Goal: Task Accomplishment & Management: Manage account settings

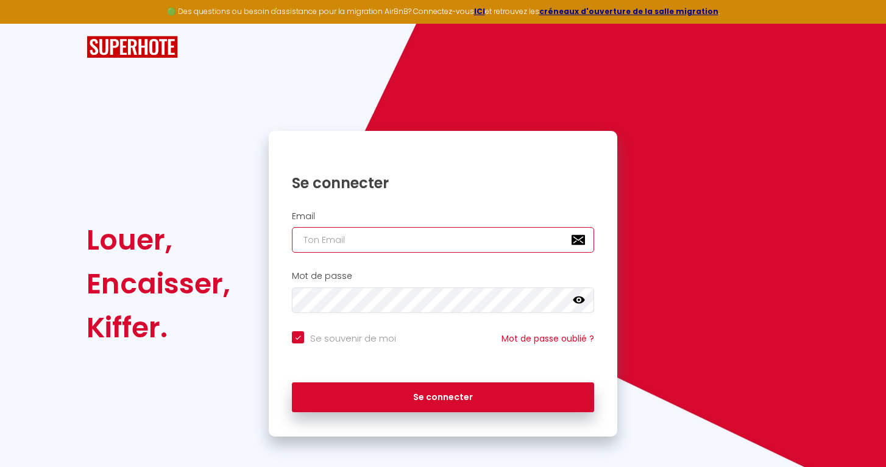
type input "[PERSON_NAME][EMAIL_ADDRESS][DOMAIN_NAME]"
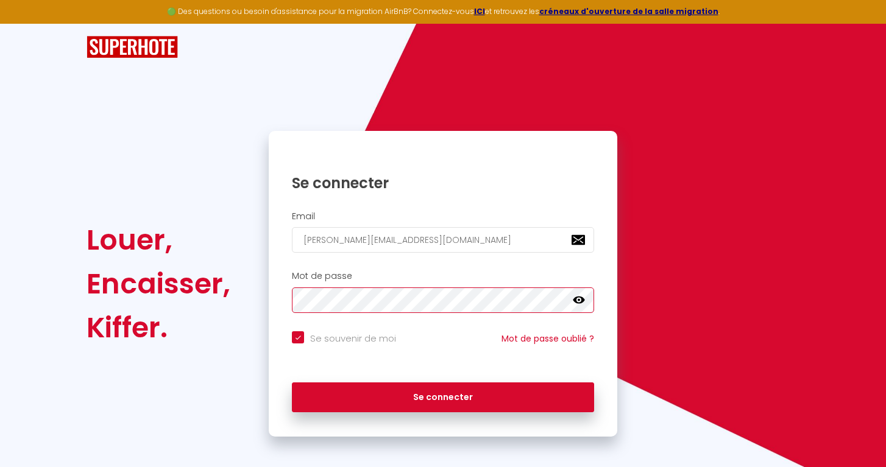
click at [443, 395] on button "Se connecter" at bounding box center [443, 398] width 302 height 30
checkbox input "true"
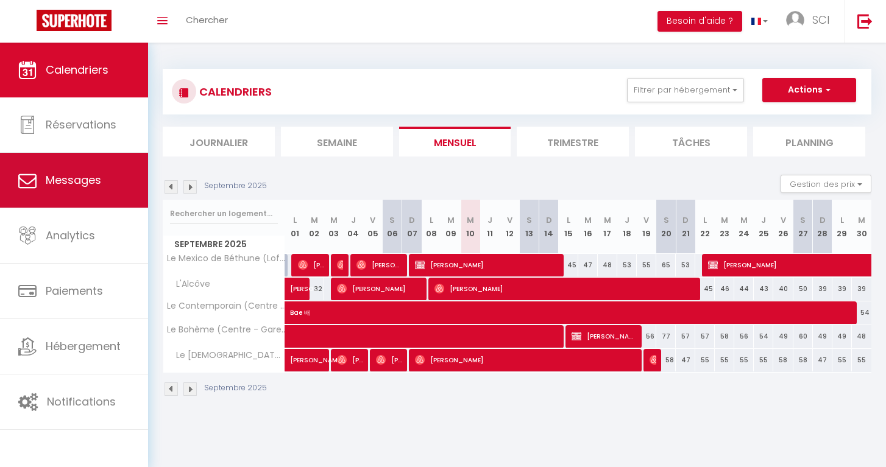
click at [93, 167] on link "Messages" at bounding box center [74, 180] width 148 height 55
select select "message"
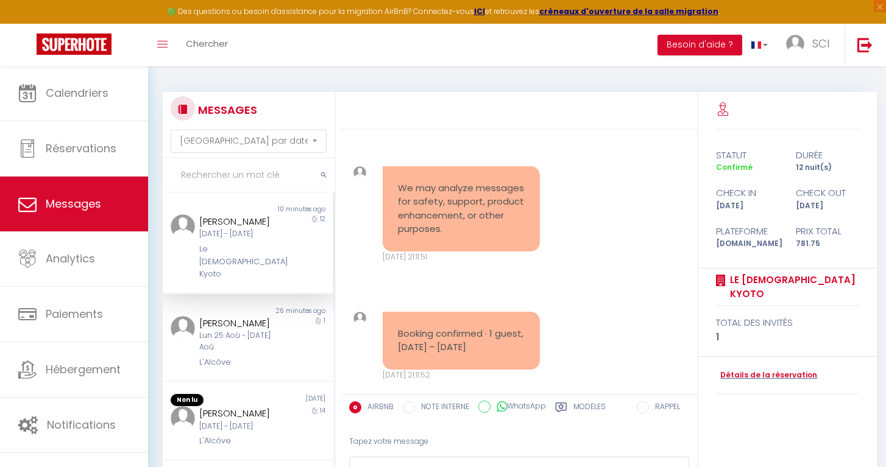
scroll to position [6811, 0]
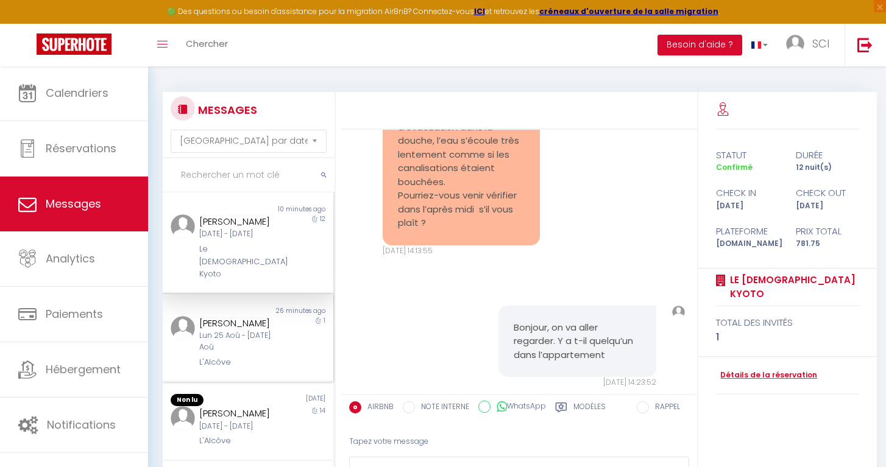
click at [221, 330] on div "Lun 25 Aoû - [DATE] Aoû" at bounding box center [240, 341] width 83 height 23
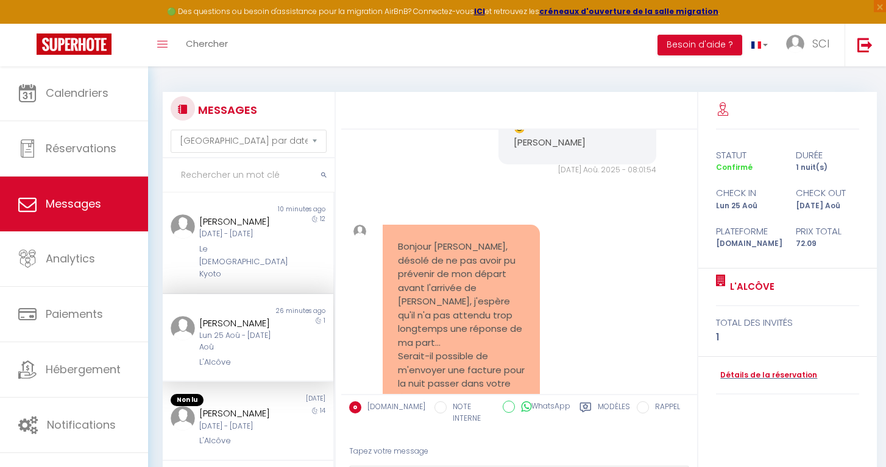
scroll to position [6797, 0]
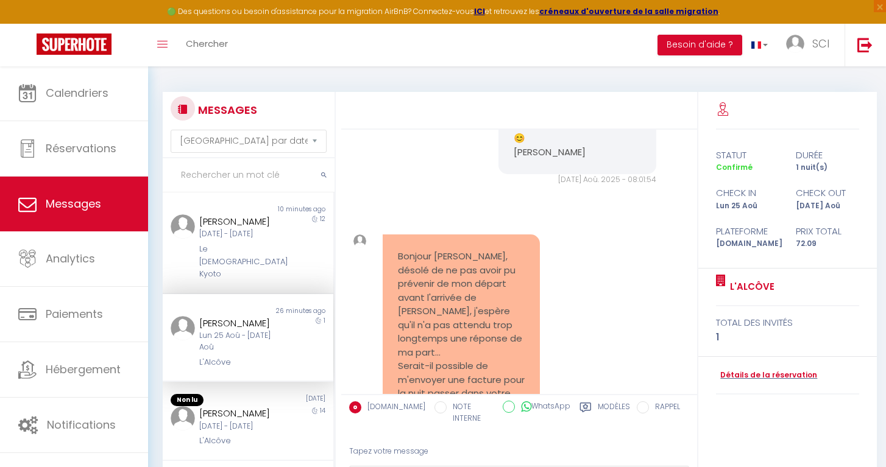
click at [214, 330] on div "Lun 25 Aoû - [DATE] Aoû" at bounding box center [240, 341] width 83 height 23
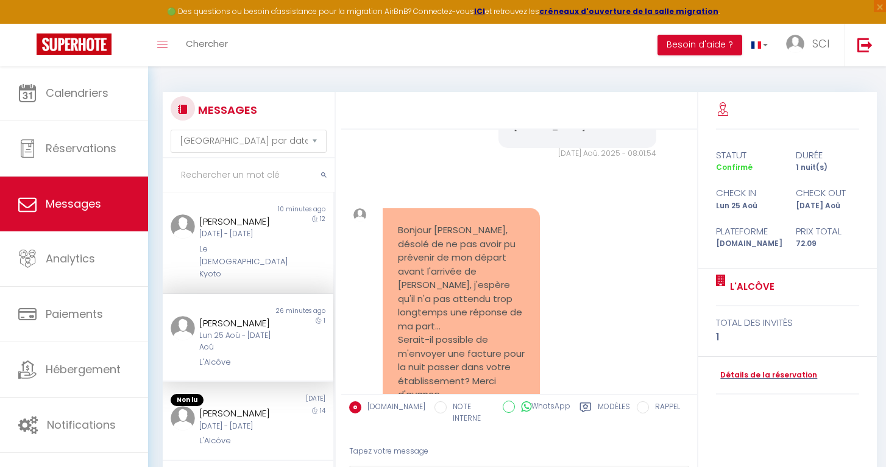
scroll to position [6824, 0]
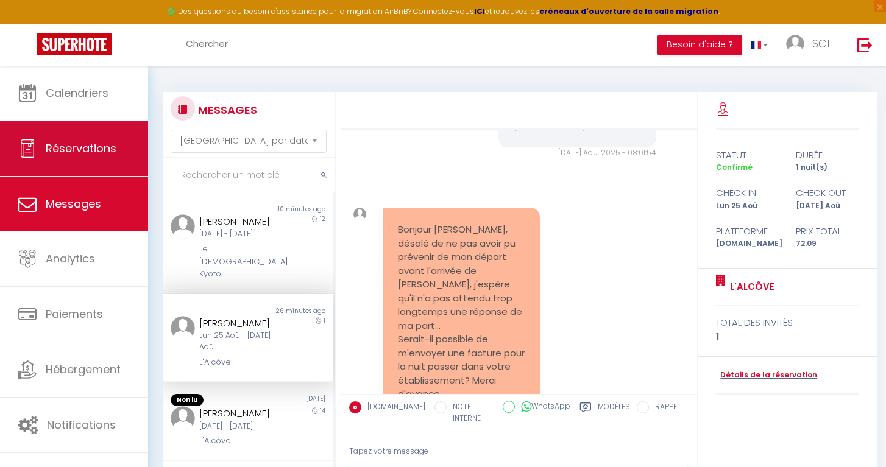
click at [98, 147] on span "Réservations" at bounding box center [81, 148] width 71 height 15
select select "not_cancelled"
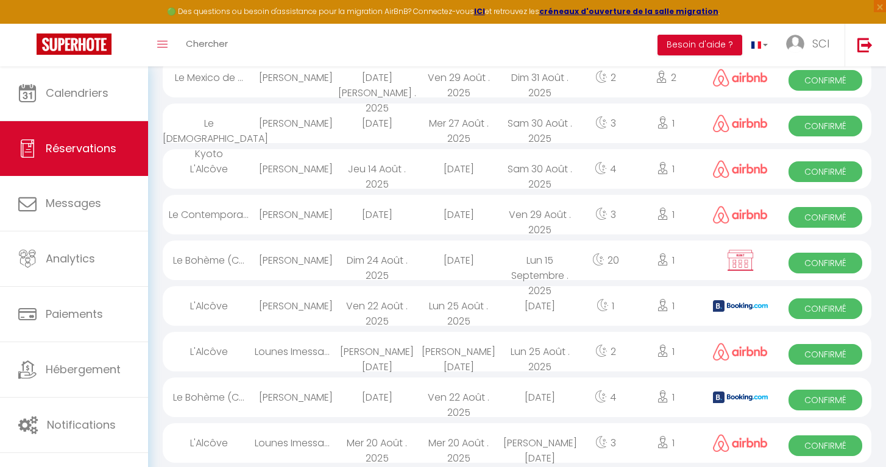
scroll to position [899, 0]
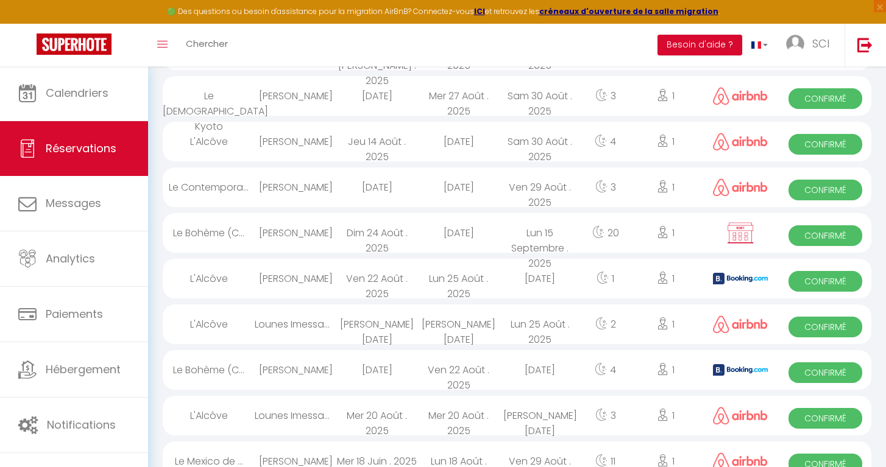
click at [303, 281] on div "[PERSON_NAME]" at bounding box center [296, 279] width 82 height 40
select select "OK"
select select "1"
select select "0"
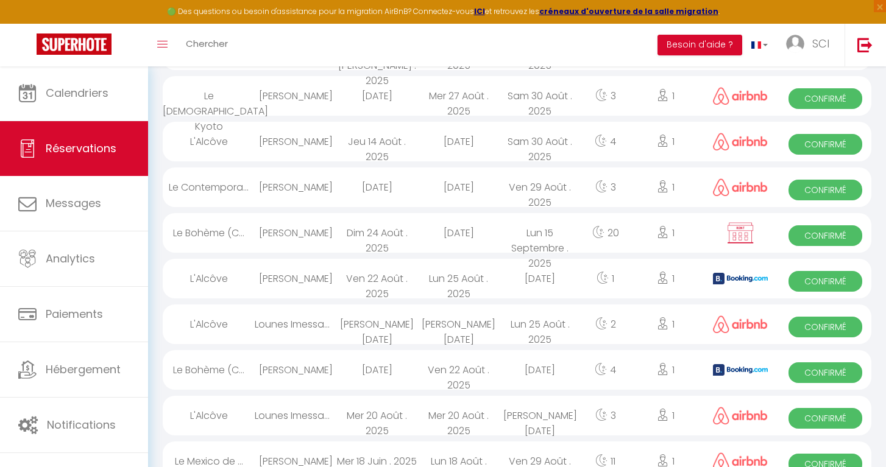
select select "1"
select select
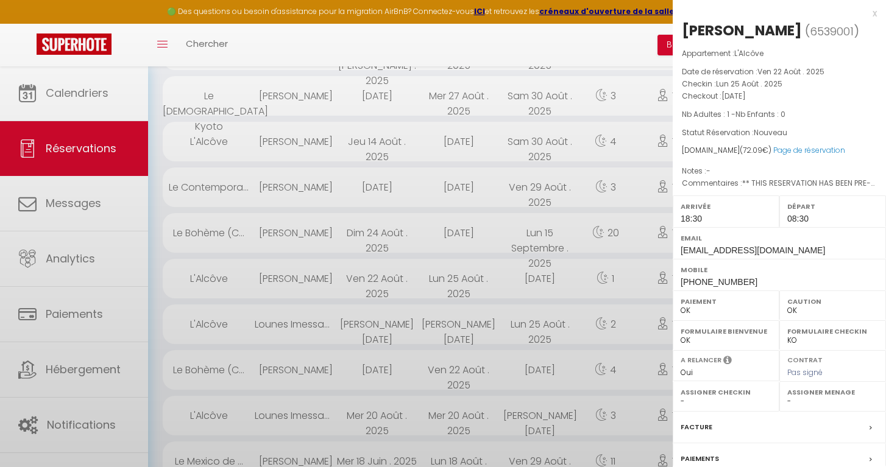
select select "17319"
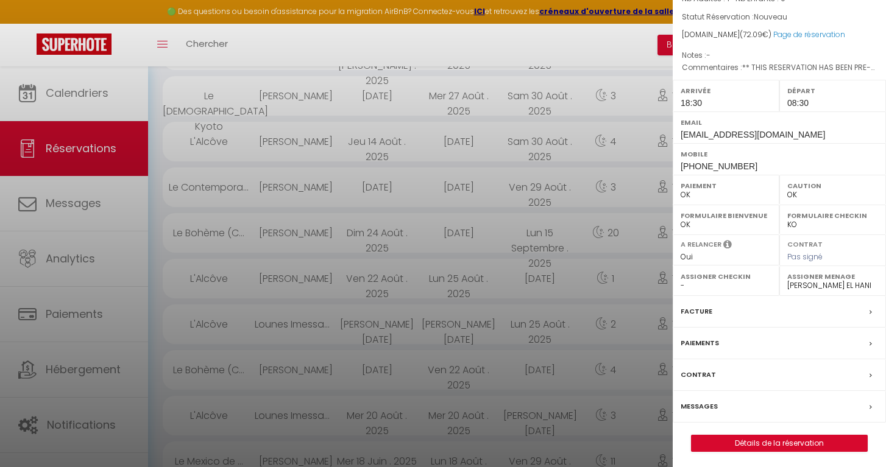
scroll to position [115, 0]
click at [796, 446] on link "Détails de la réservation" at bounding box center [778, 444] width 175 height 16
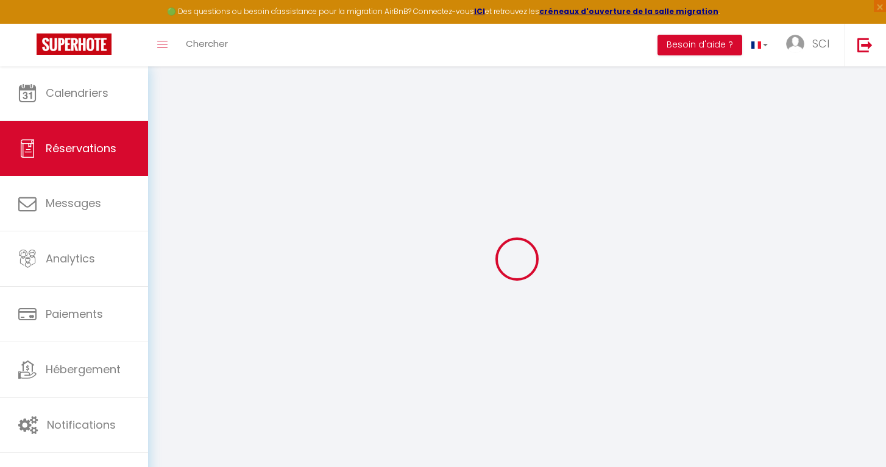
select select "cleaning"
select select "other"
select select "taxes"
select select
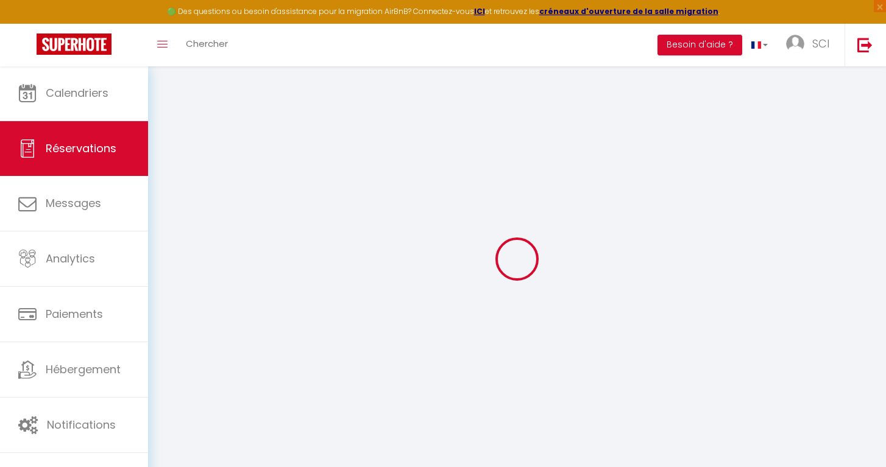
checkbox input "false"
select select
checkbox input "false"
type voyageur1 "** THIS RESERVATION HAS BEEN PRE-PAID ** Je voyage pour affaires et il est poss…"
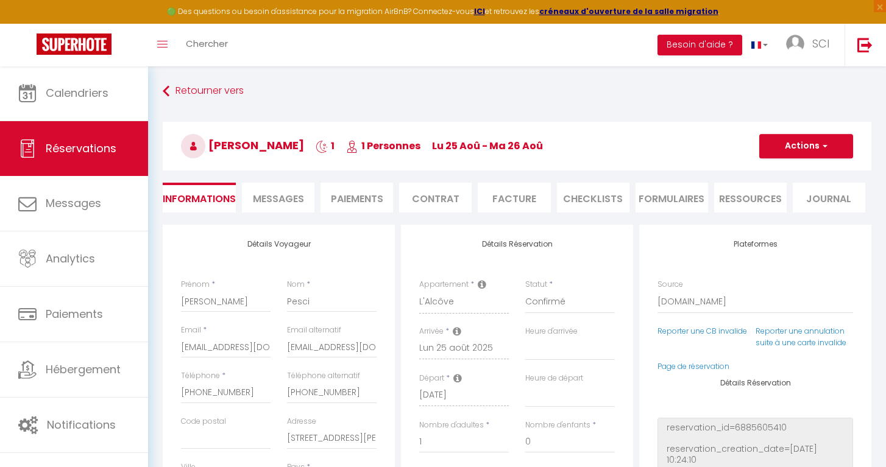
type input "25"
type input "1.09"
select select
checkbox input "false"
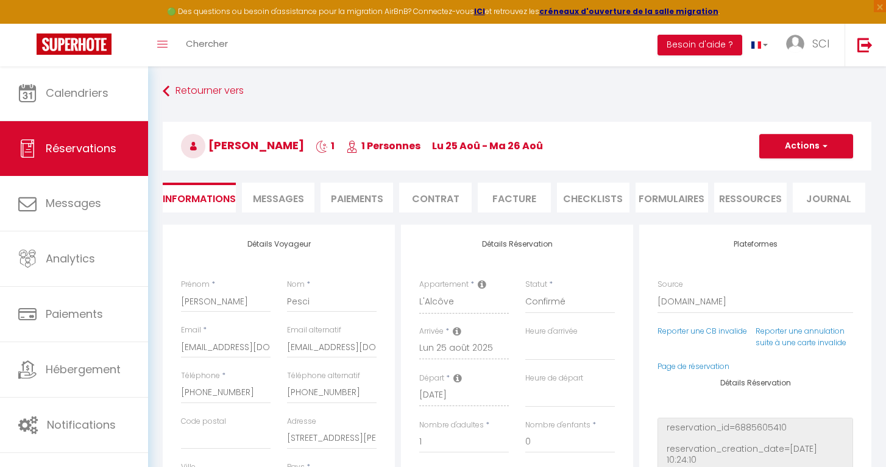
select select "18:30"
select select "08:30"
click at [522, 208] on li "Facture" at bounding box center [514, 198] width 72 height 30
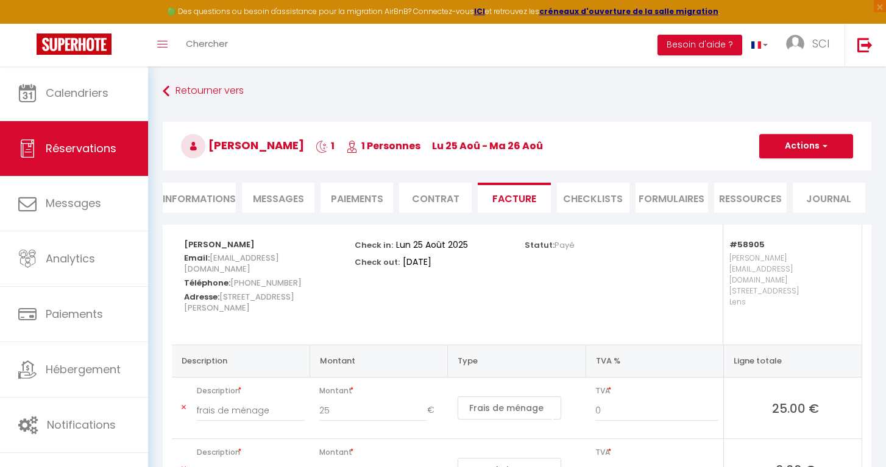
click at [344, 200] on li "Paiements" at bounding box center [356, 198] width 72 height 30
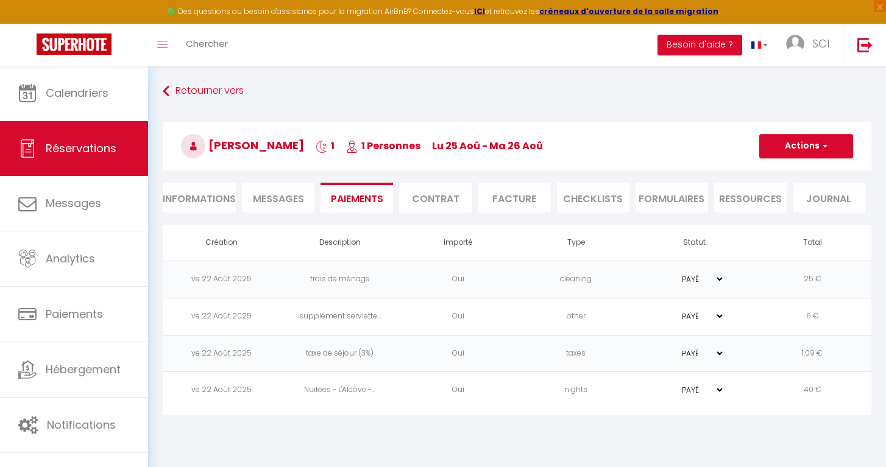
click at [418, 198] on li "Contrat" at bounding box center [435, 198] width 72 height 30
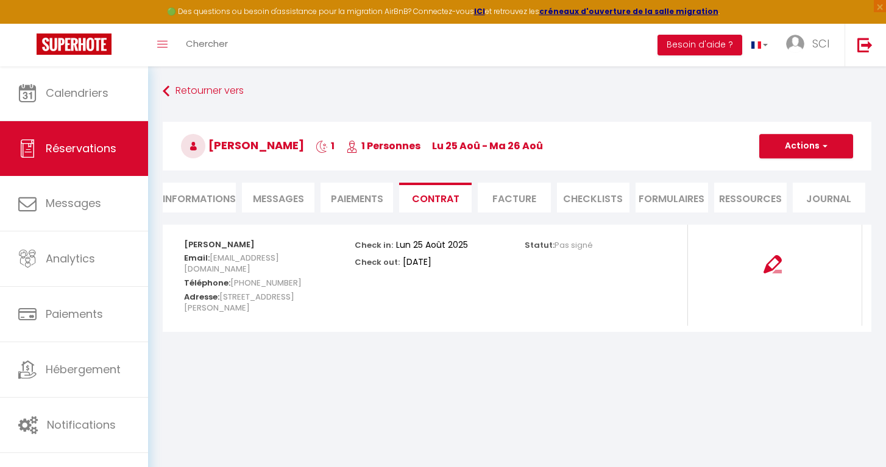
click at [284, 205] on span "Messages" at bounding box center [278, 199] width 51 height 14
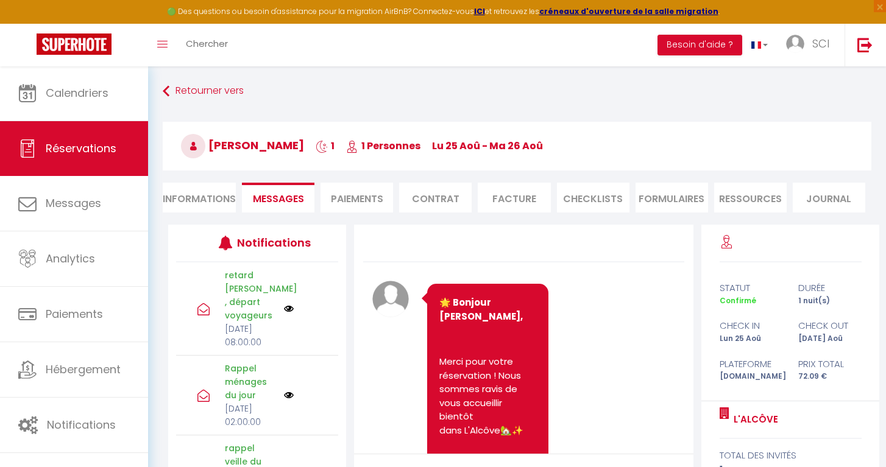
click at [518, 196] on li "Facture" at bounding box center [514, 198] width 72 height 30
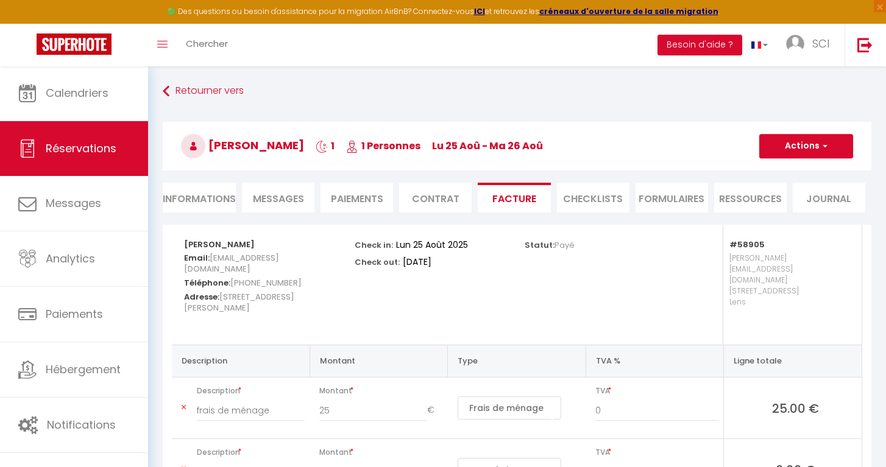
click at [825, 152] on button "Actions" at bounding box center [806, 146] width 94 height 24
click at [804, 188] on link "Aperçu et éditer" at bounding box center [797, 189] width 102 height 16
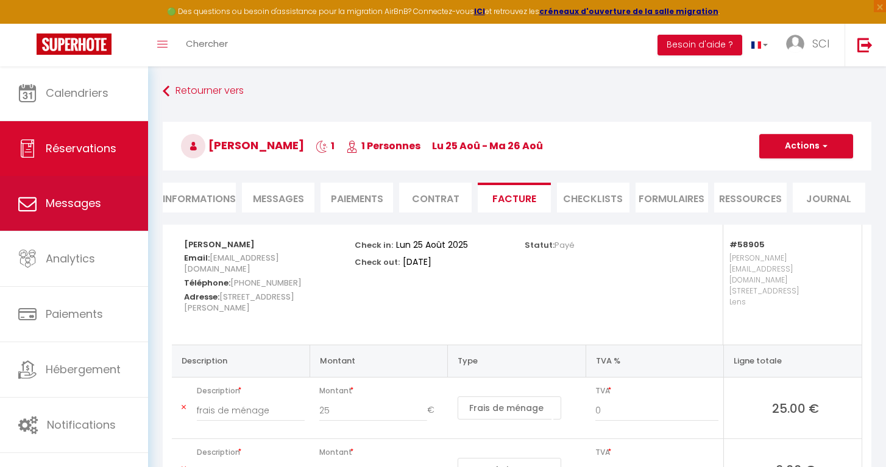
click at [88, 217] on link "Messages" at bounding box center [74, 203] width 148 height 55
select select "message"
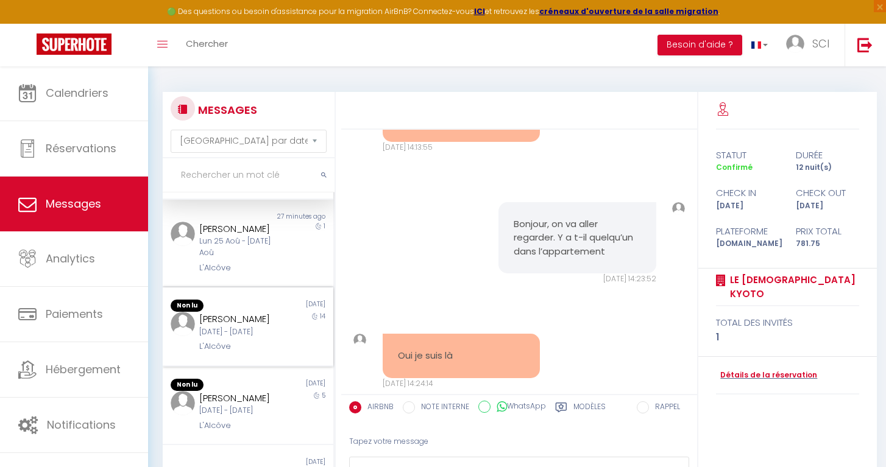
scroll to position [95, 0]
click at [261, 221] on div "[PERSON_NAME]" at bounding box center [240, 228] width 83 height 15
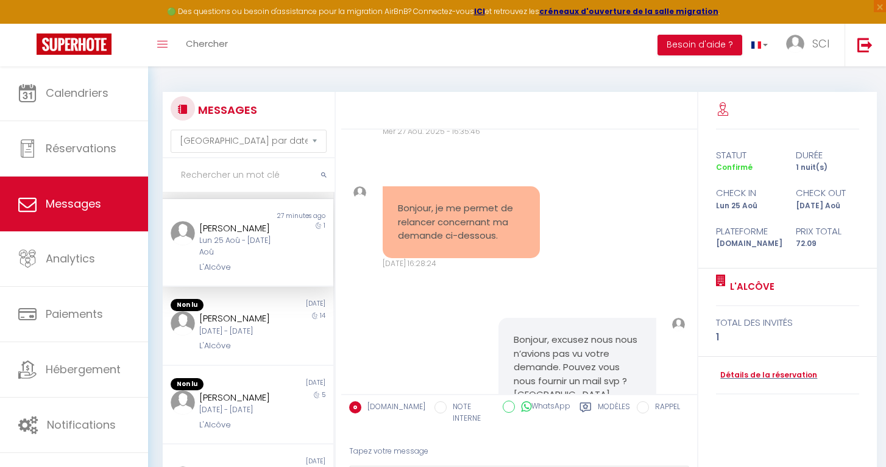
scroll to position [7126, 0]
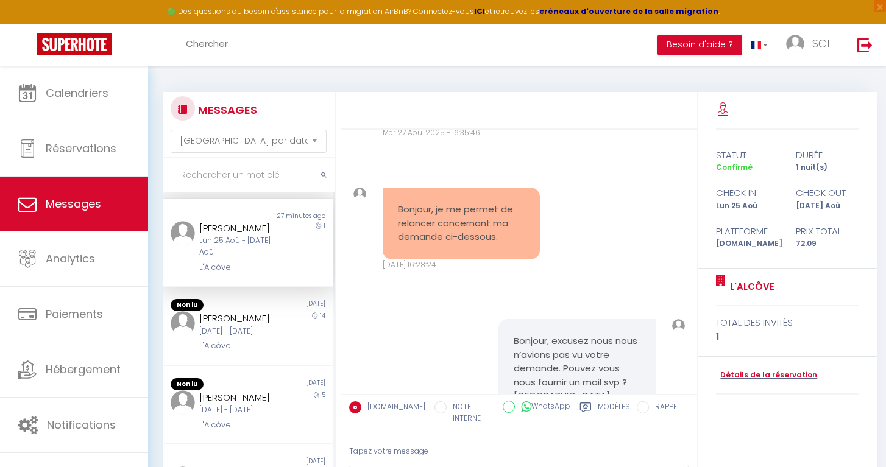
drag, startPoint x: 522, startPoint y: 316, endPoint x: 401, endPoint y: 321, distance: 121.3
copy pre "[EMAIL_ADDRESS][DOMAIN_NAME]"
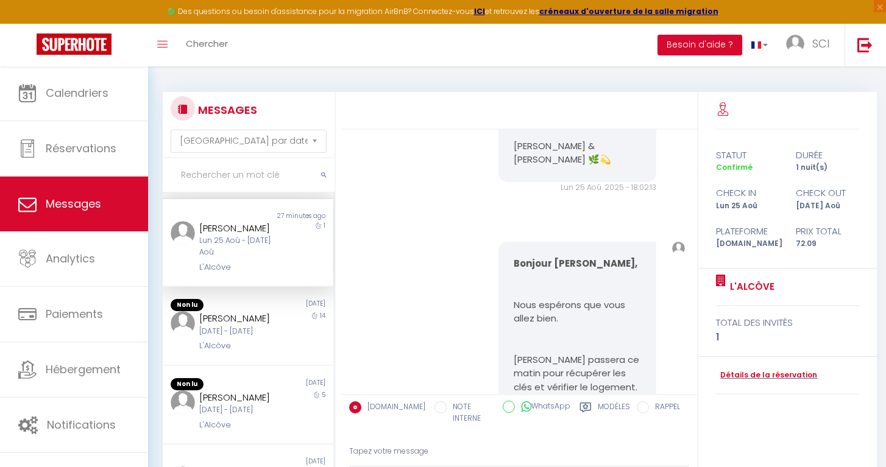
scroll to position [6173, 0]
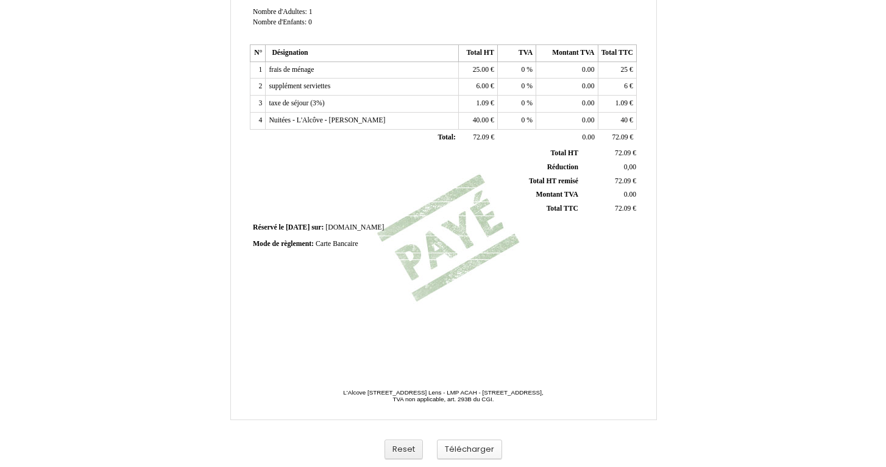
scroll to position [268, 0]
click at [479, 451] on button "Télécharger" at bounding box center [469, 450] width 65 height 20
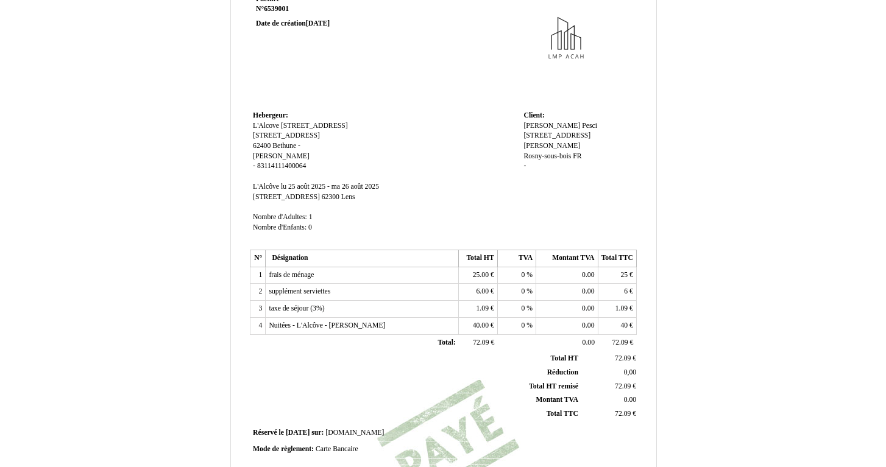
scroll to position [63, 0]
